Goal: Task Accomplishment & Management: Use online tool/utility

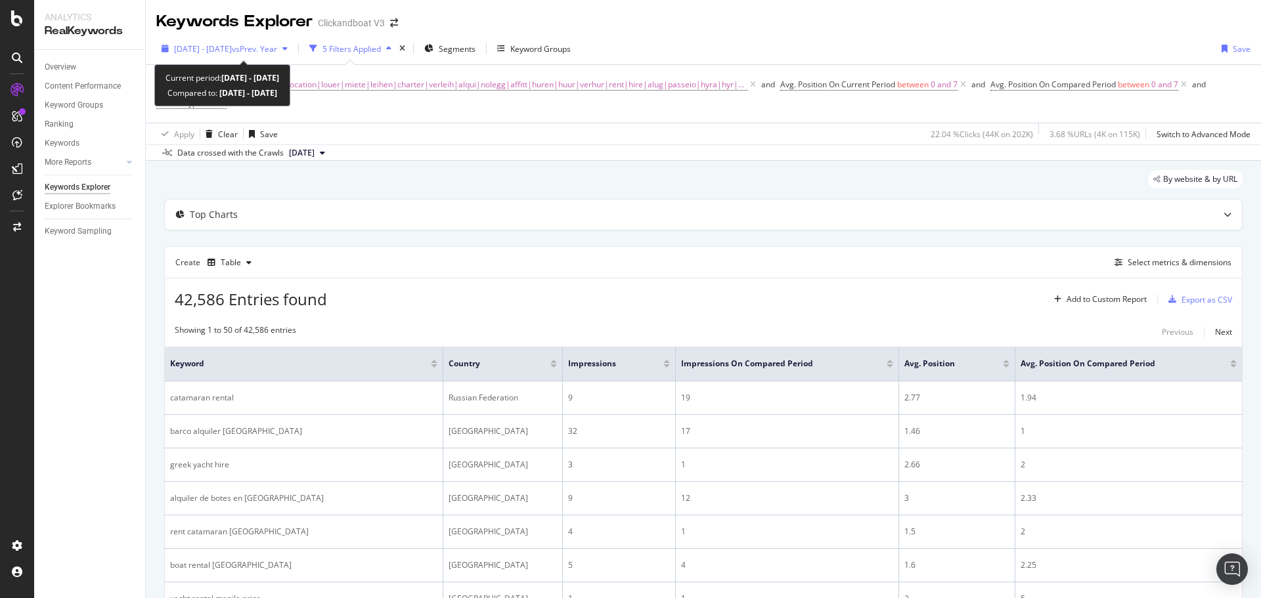
click at [208, 49] on span "[DATE] - [DATE]" at bounding box center [203, 48] width 58 height 11
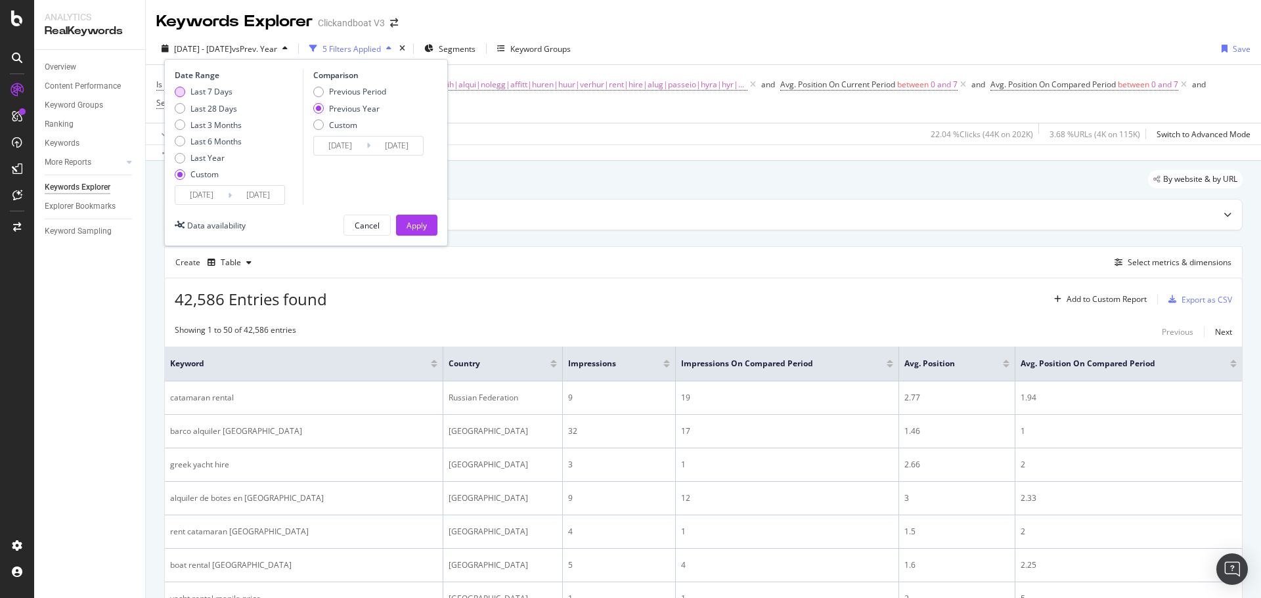
click at [211, 88] on div "Last 7 Days" at bounding box center [211, 91] width 42 height 11
type input "[DATE]"
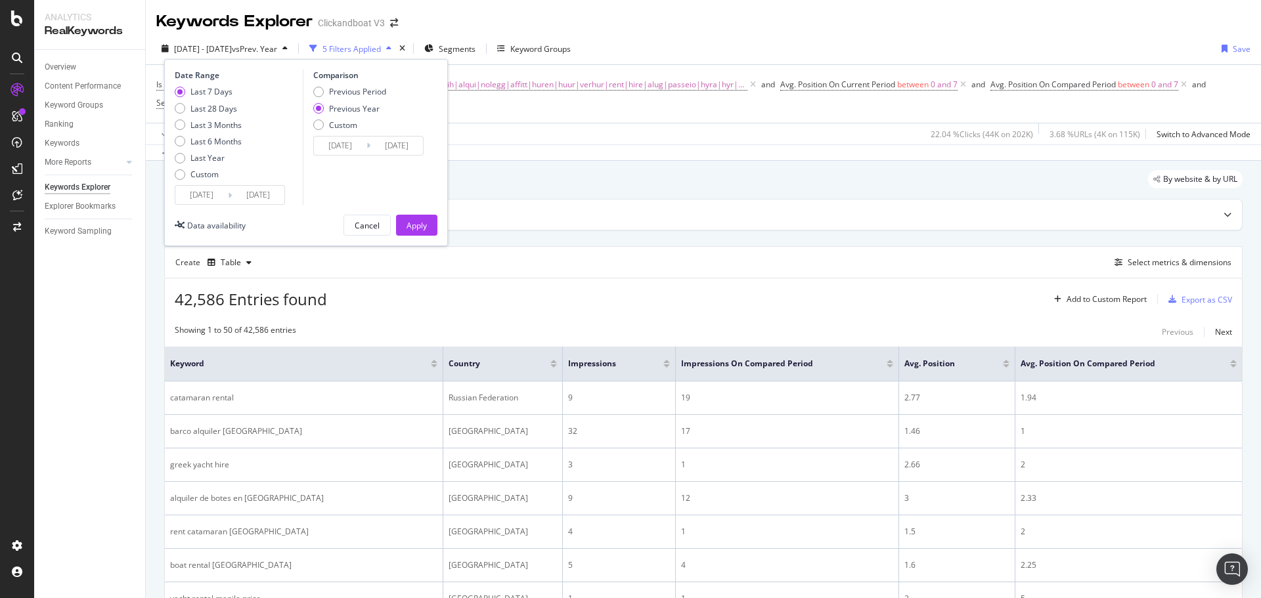
click at [208, 194] on input "[DATE]" at bounding box center [201, 195] width 53 height 18
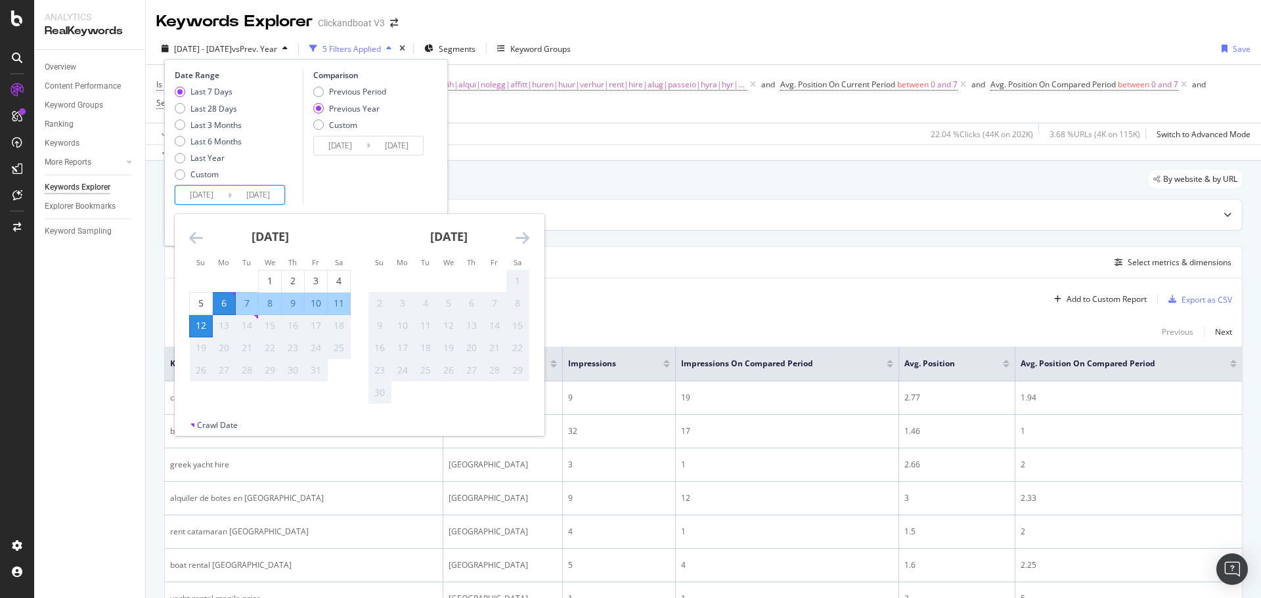
click at [364, 196] on div "Comparison Previous Period Previous Year Custom [DATE] Navigate forward to inte…" at bounding box center [365, 137] width 125 height 135
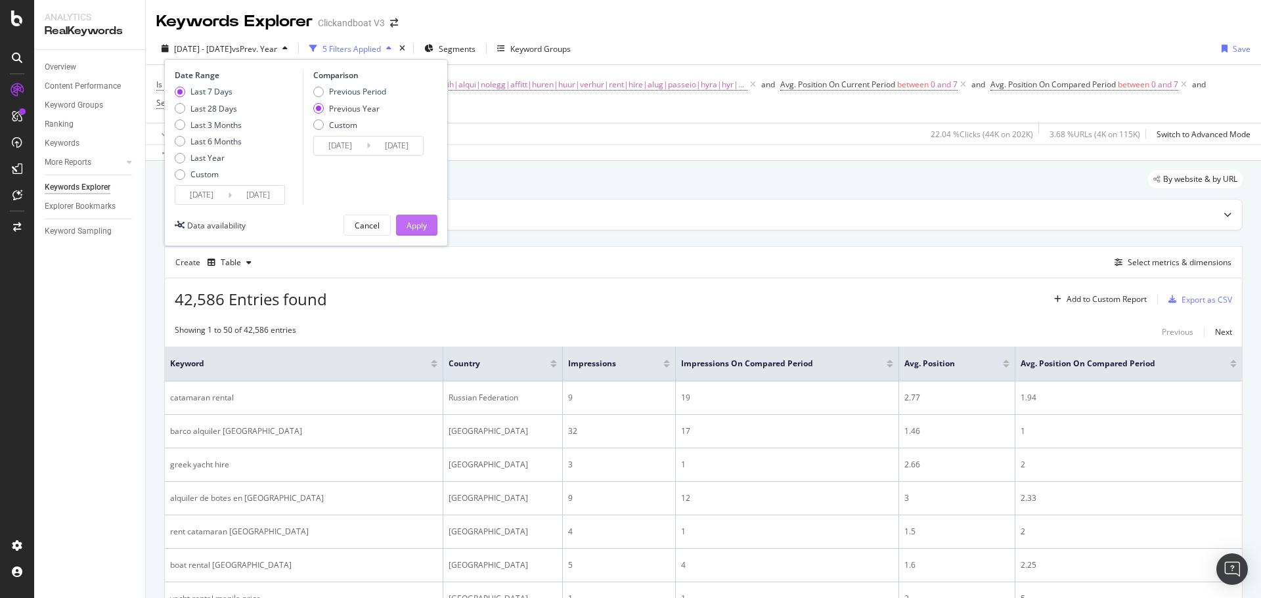
click at [416, 225] on div "Apply" at bounding box center [416, 225] width 20 height 11
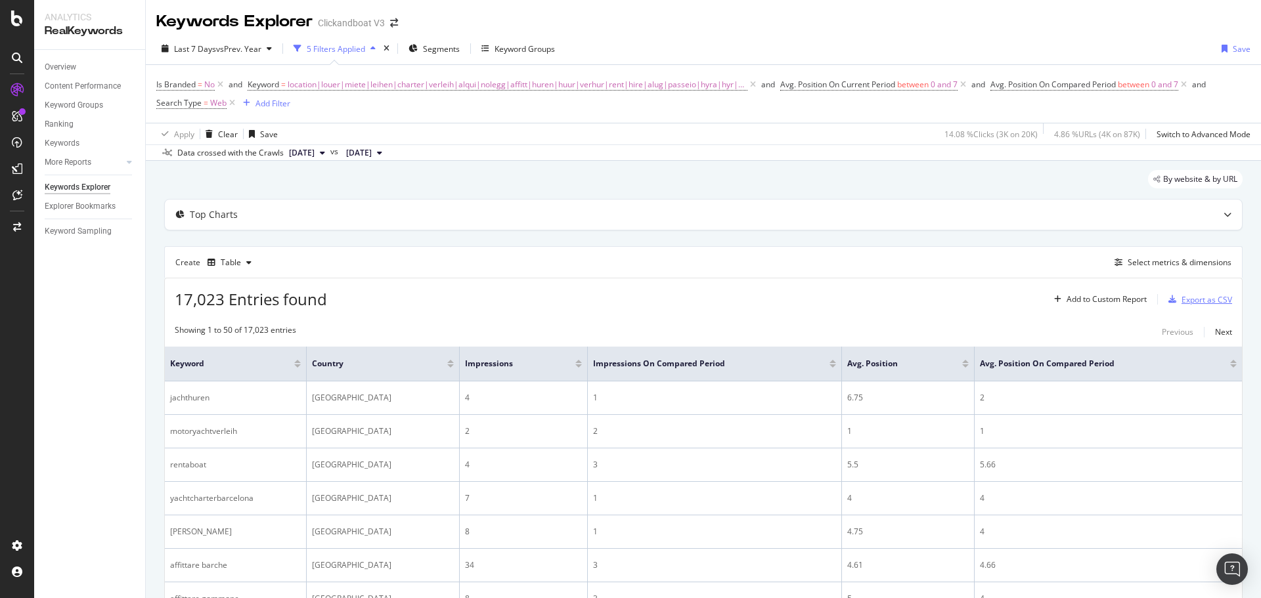
click at [1008, 301] on div "Export as CSV" at bounding box center [1206, 299] width 51 height 11
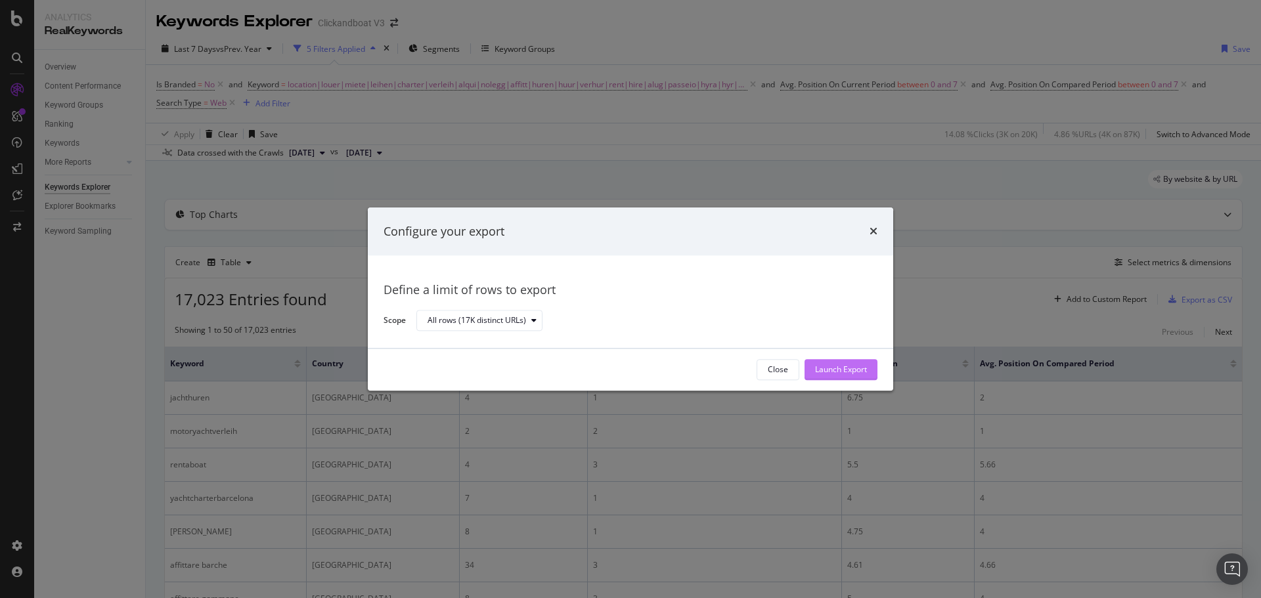
click at [854, 360] on div "Launch Export" at bounding box center [841, 370] width 52 height 20
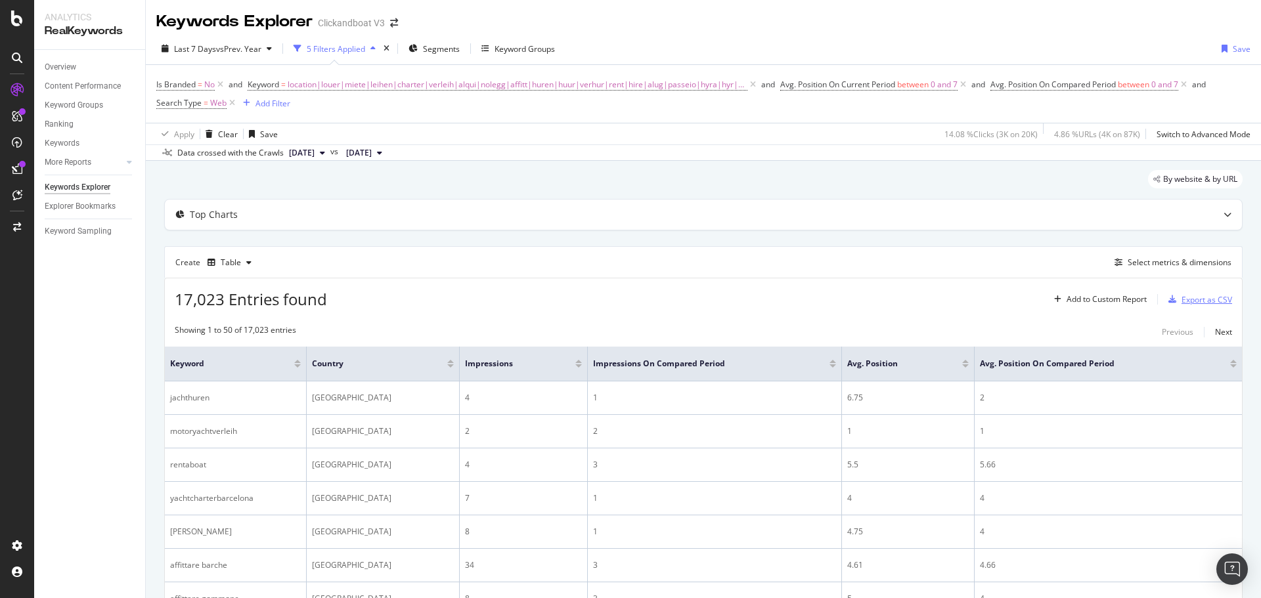
scroll to position [197, 0]
